Goal: Task Accomplishment & Management: Use online tool/utility

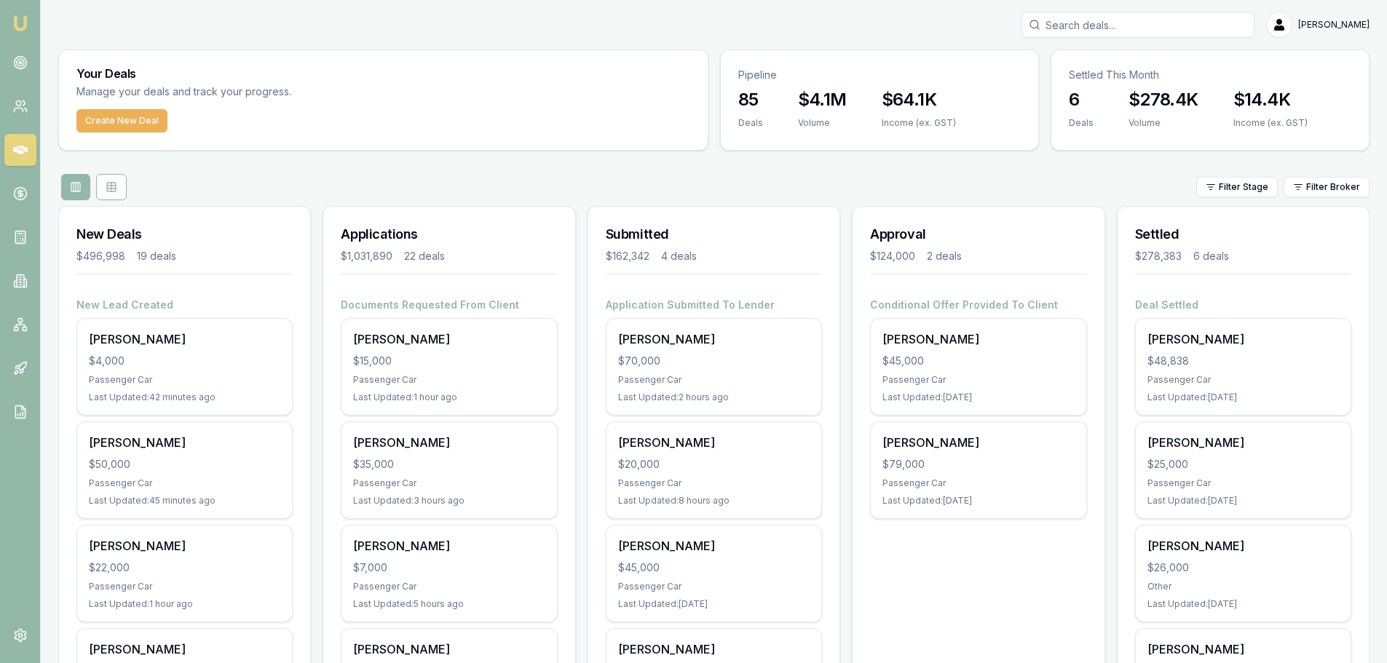
scroll to position [146, 0]
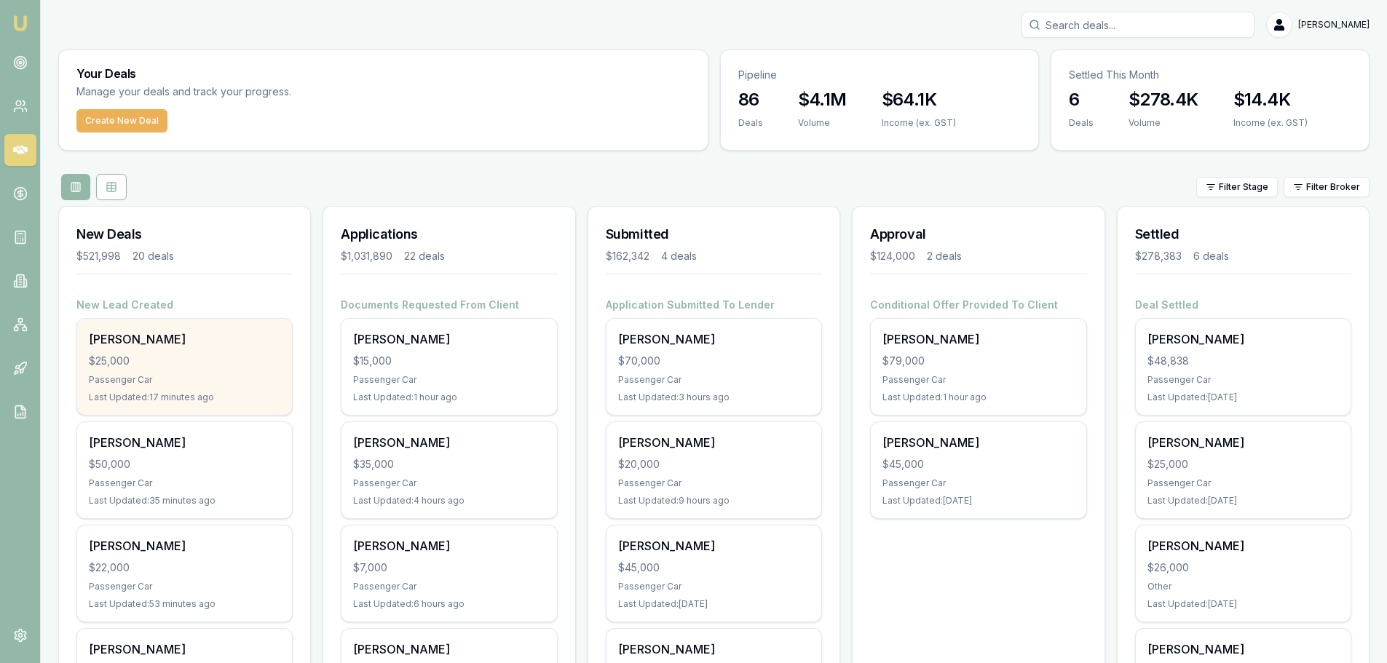
click at [218, 355] on div "$25,000" at bounding box center [185, 361] width 192 height 15
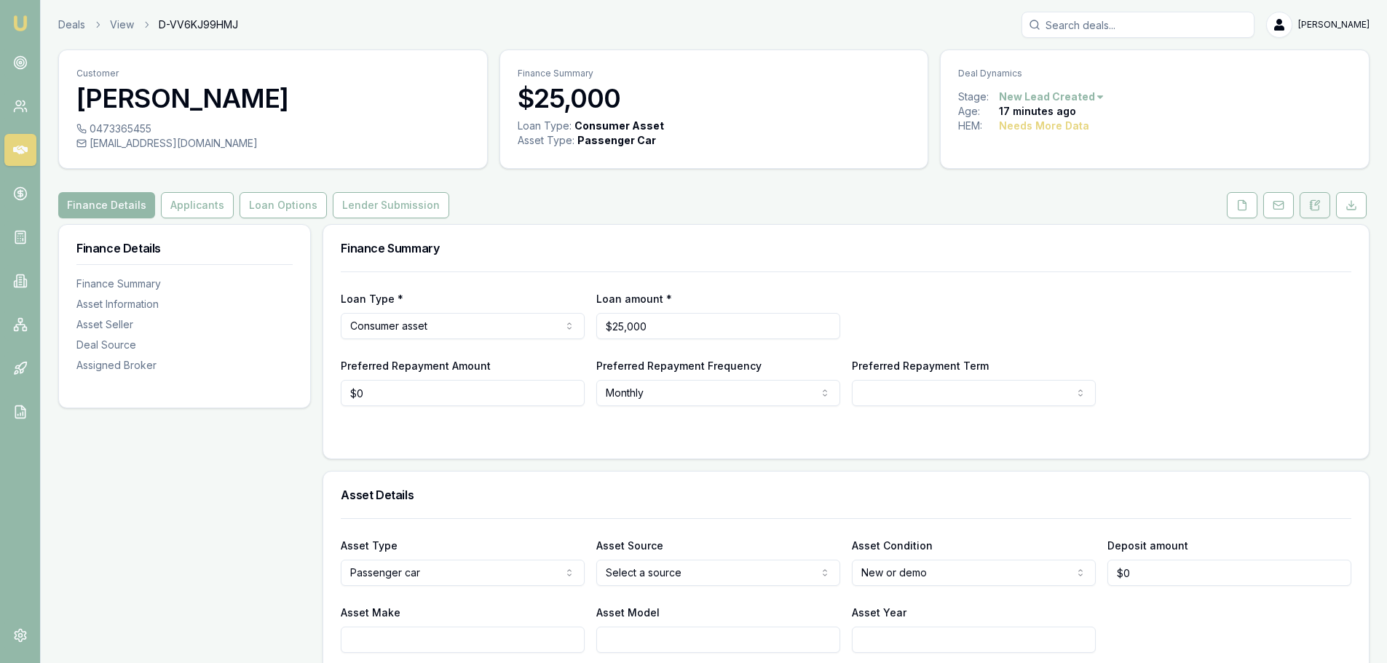
click at [1317, 206] on icon at bounding box center [1315, 206] width 12 height 12
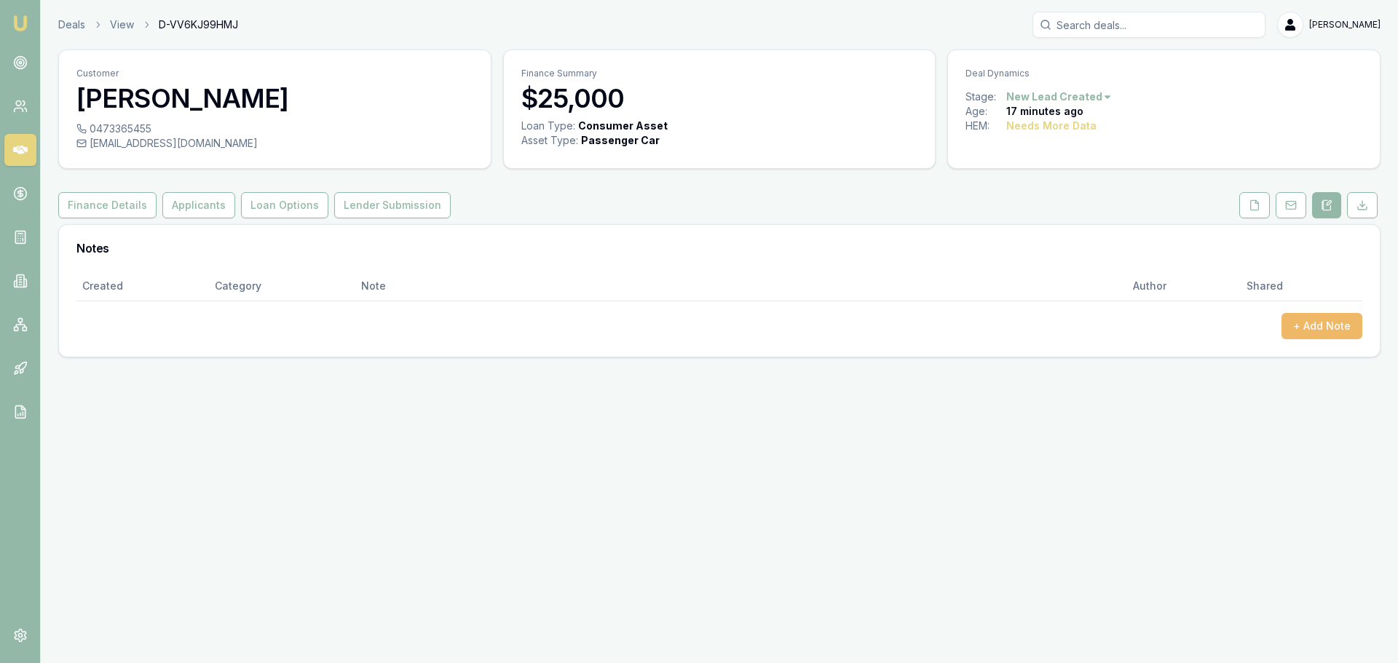
click at [1312, 323] on button "+ Add Note" at bounding box center [1322, 326] width 81 height 26
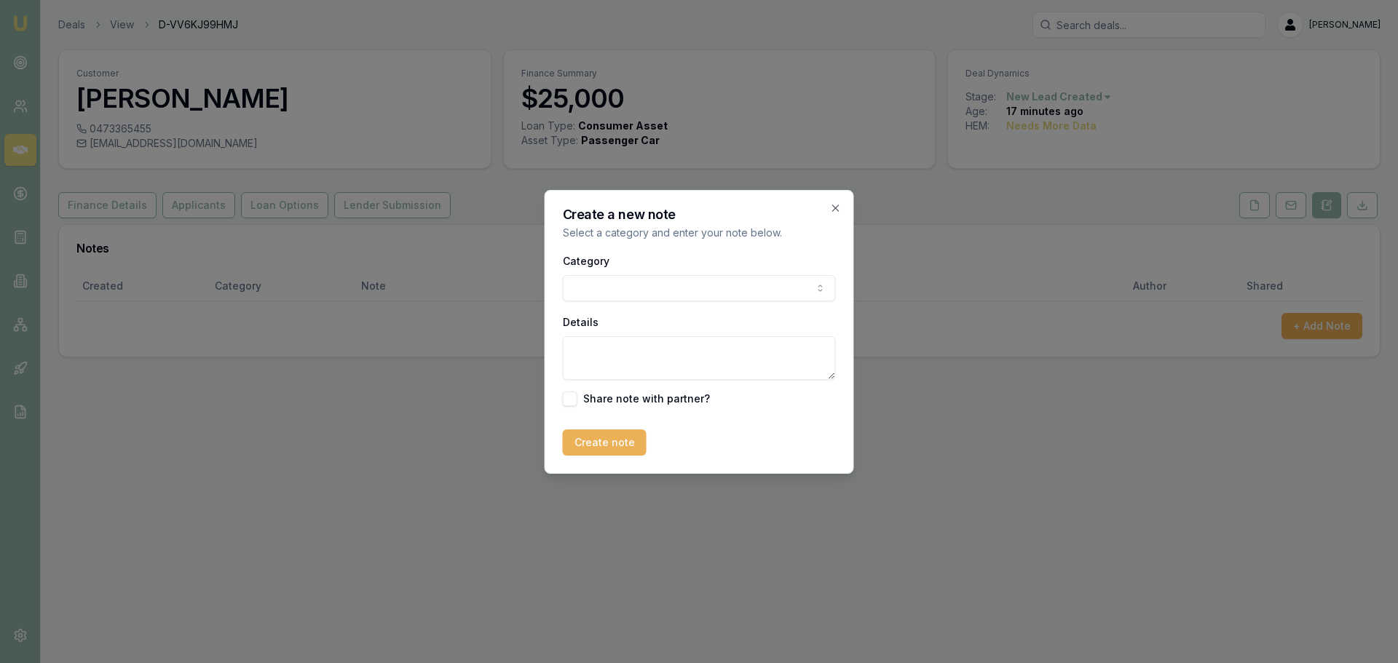
click at [678, 284] on body "Emu Broker Deals View D-VV6KJ99HMJ Erin Shield Toggle Menu Customer Shayleah Ha…" at bounding box center [699, 331] width 1398 height 663
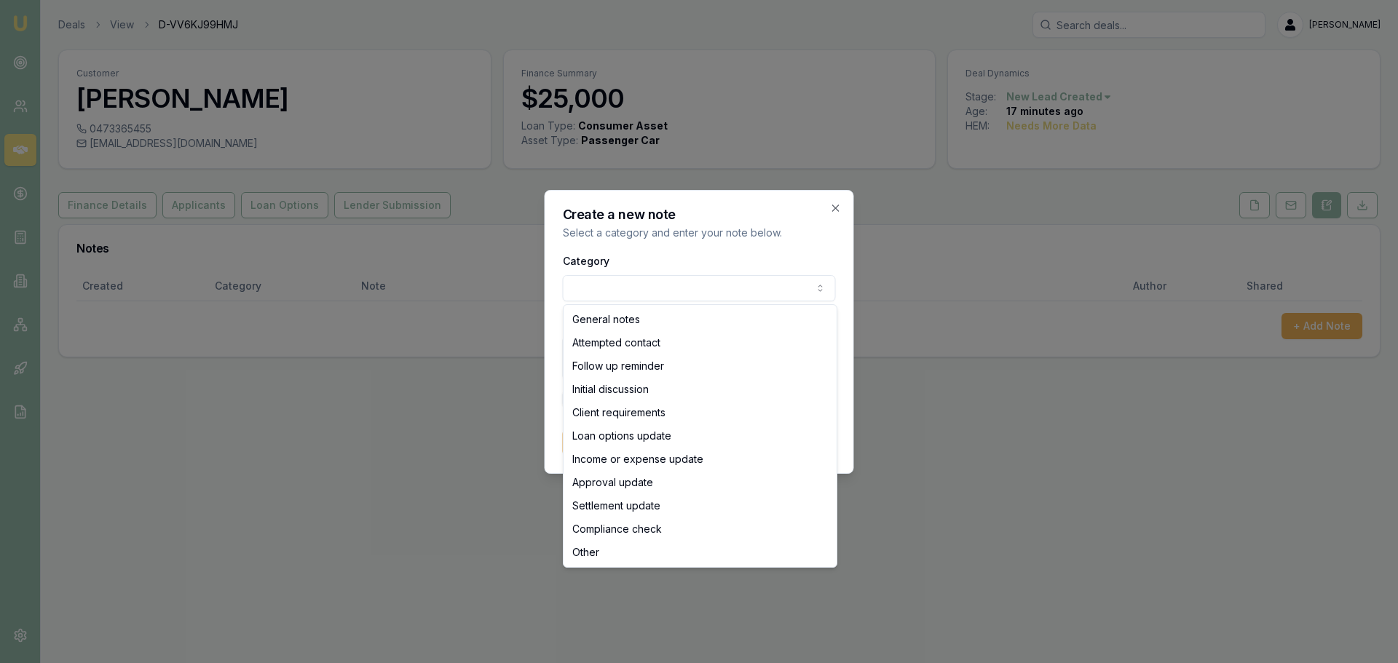
select select "ATTEMPTED_CONTACT"
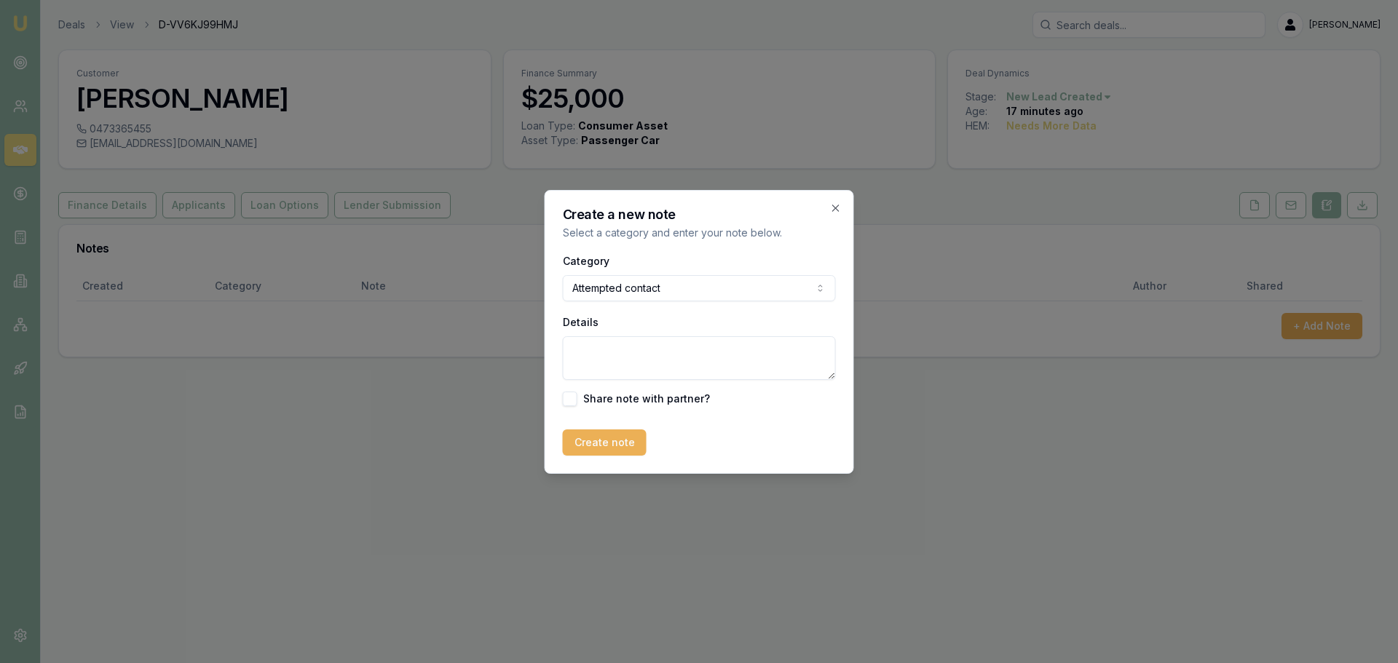
click at [666, 355] on textarea "Details" at bounding box center [699, 358] width 273 height 44
type textarea "Sent intro text"
click at [619, 454] on button "Create note" at bounding box center [605, 443] width 84 height 26
